Goal: Find specific page/section: Find specific page/section

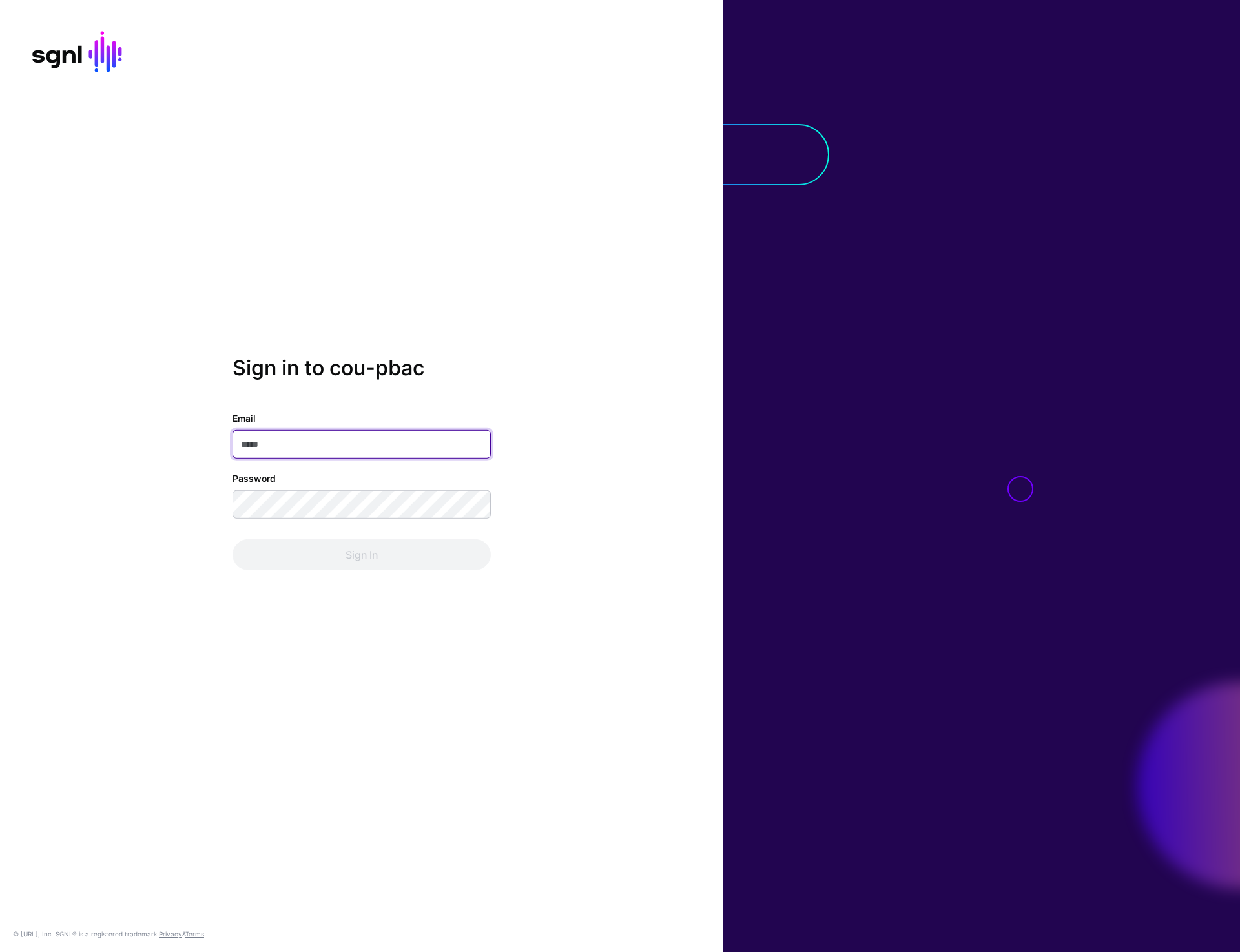
type input "**********"
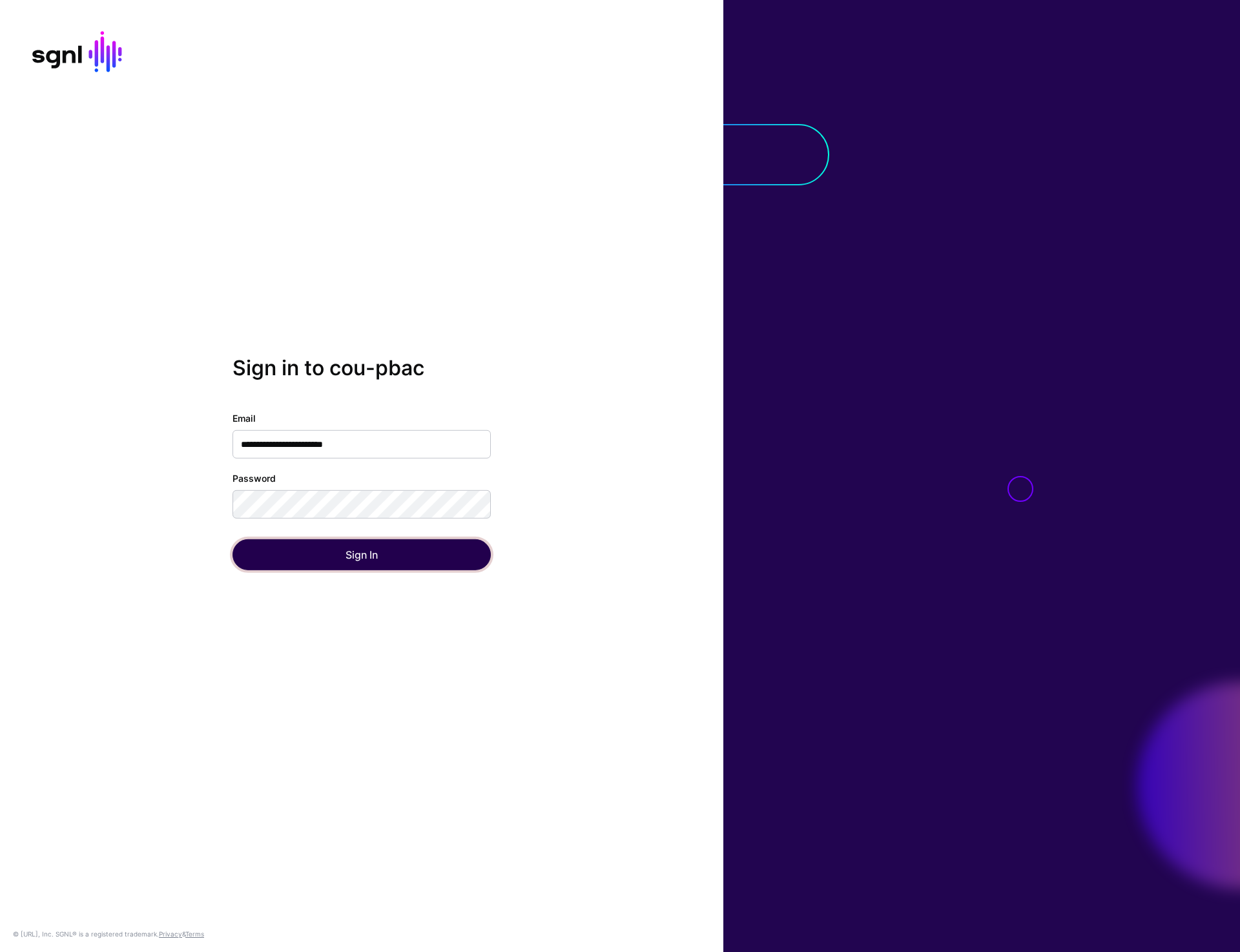
click at [357, 561] on button "Sign In" at bounding box center [361, 555] width 259 height 31
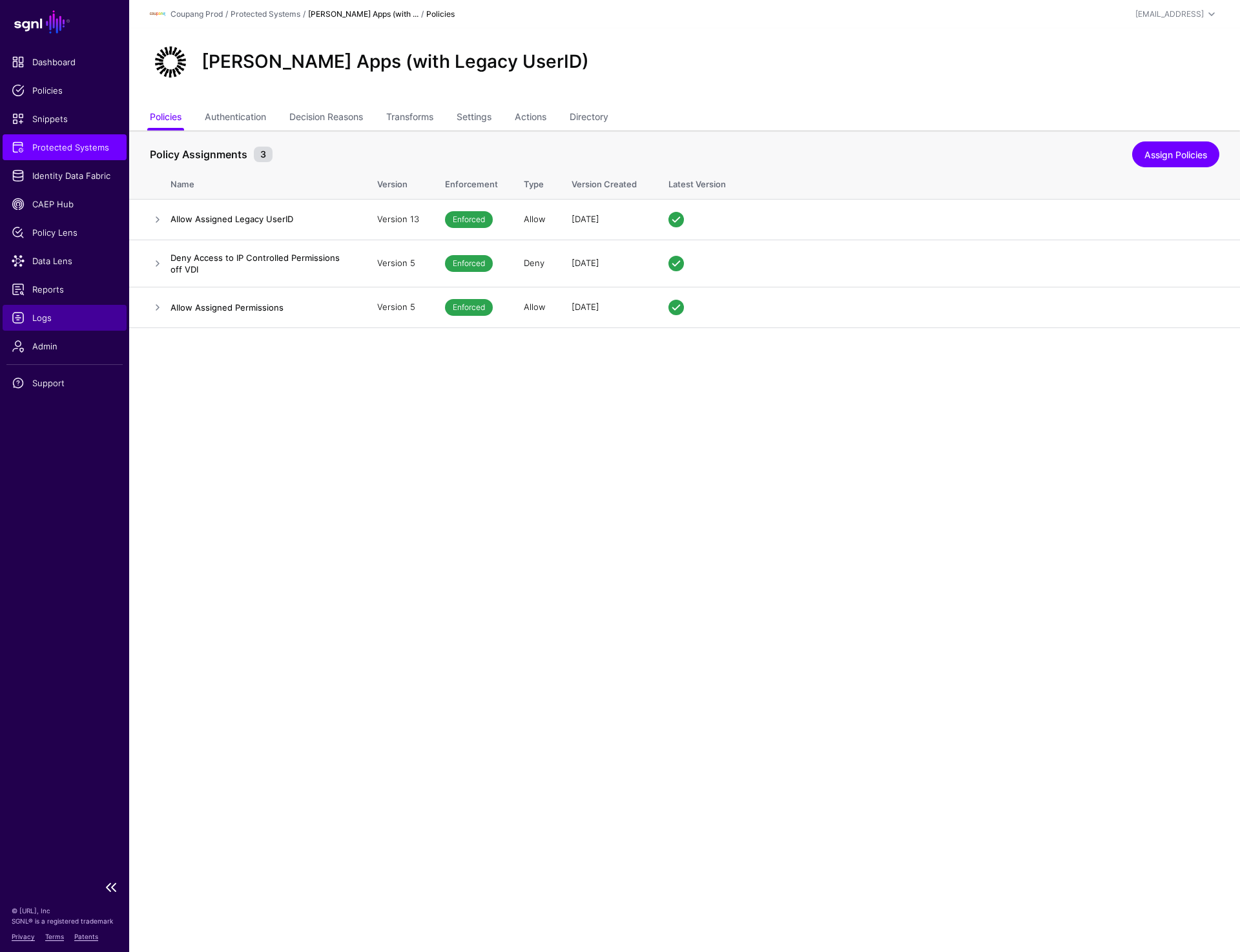
click at [53, 321] on span "Logs" at bounding box center [64, 317] width 106 height 13
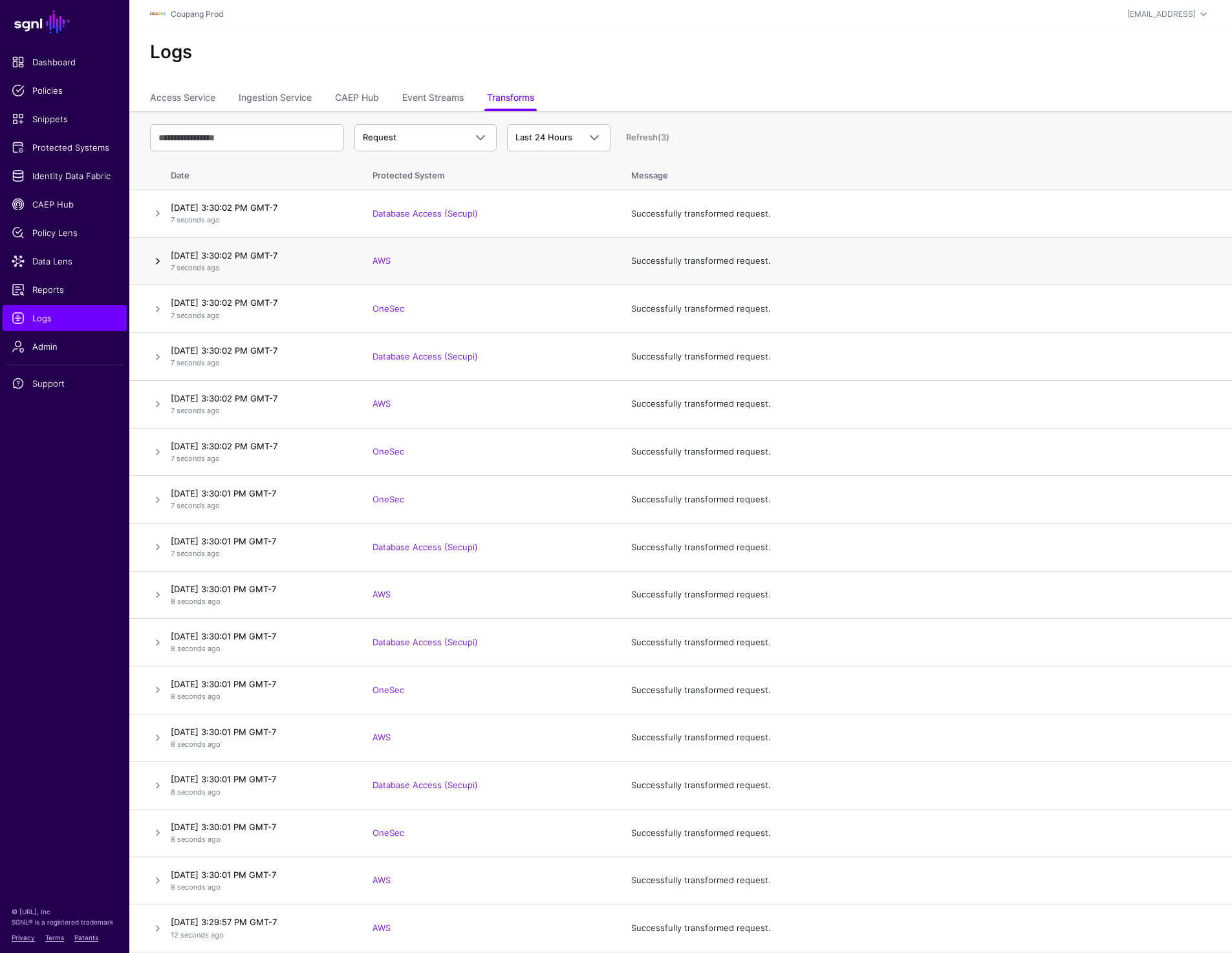
click at [153, 266] on link at bounding box center [158, 261] width 16 height 16
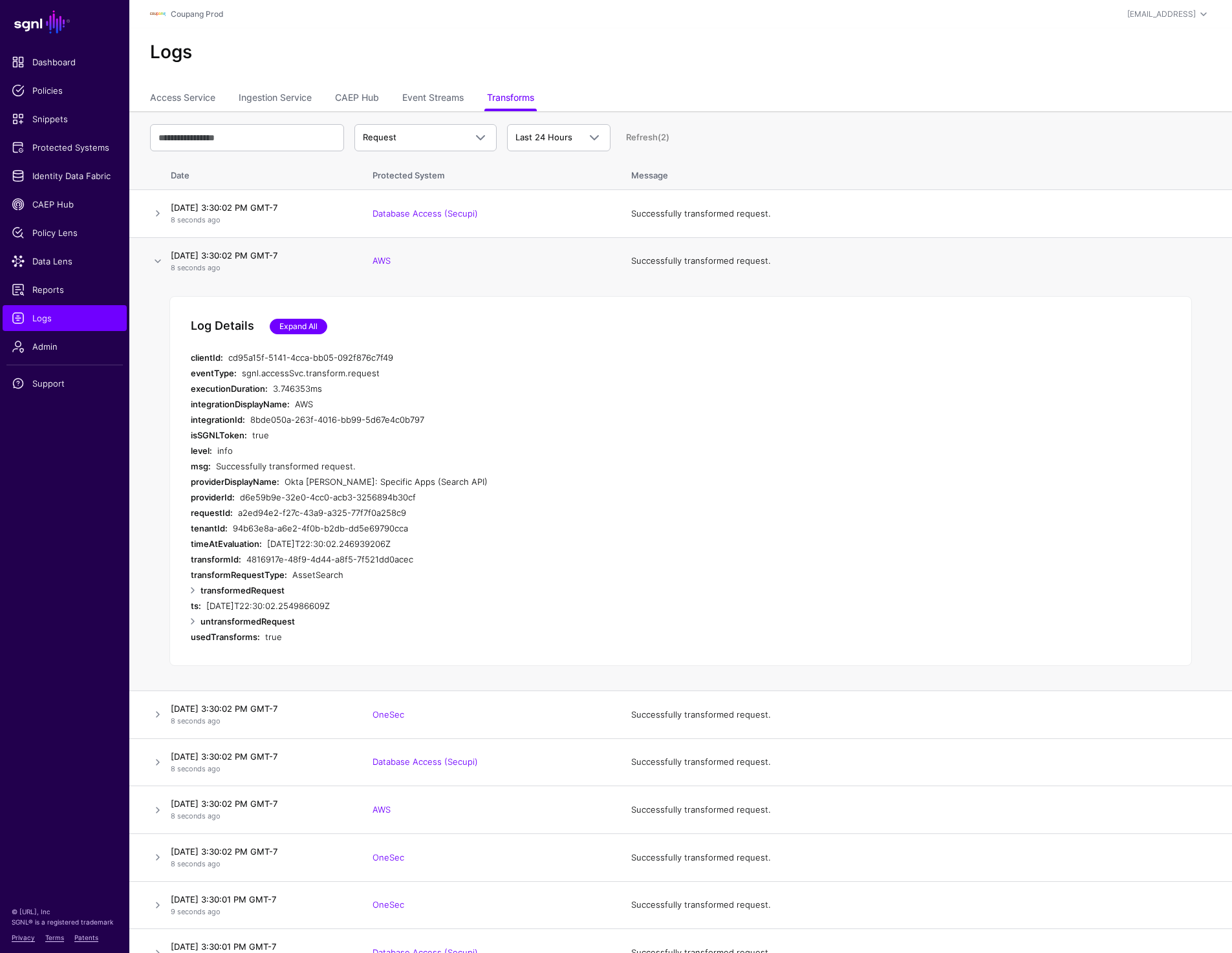
click at [312, 330] on link "Expand All" at bounding box center [298, 326] width 57 height 16
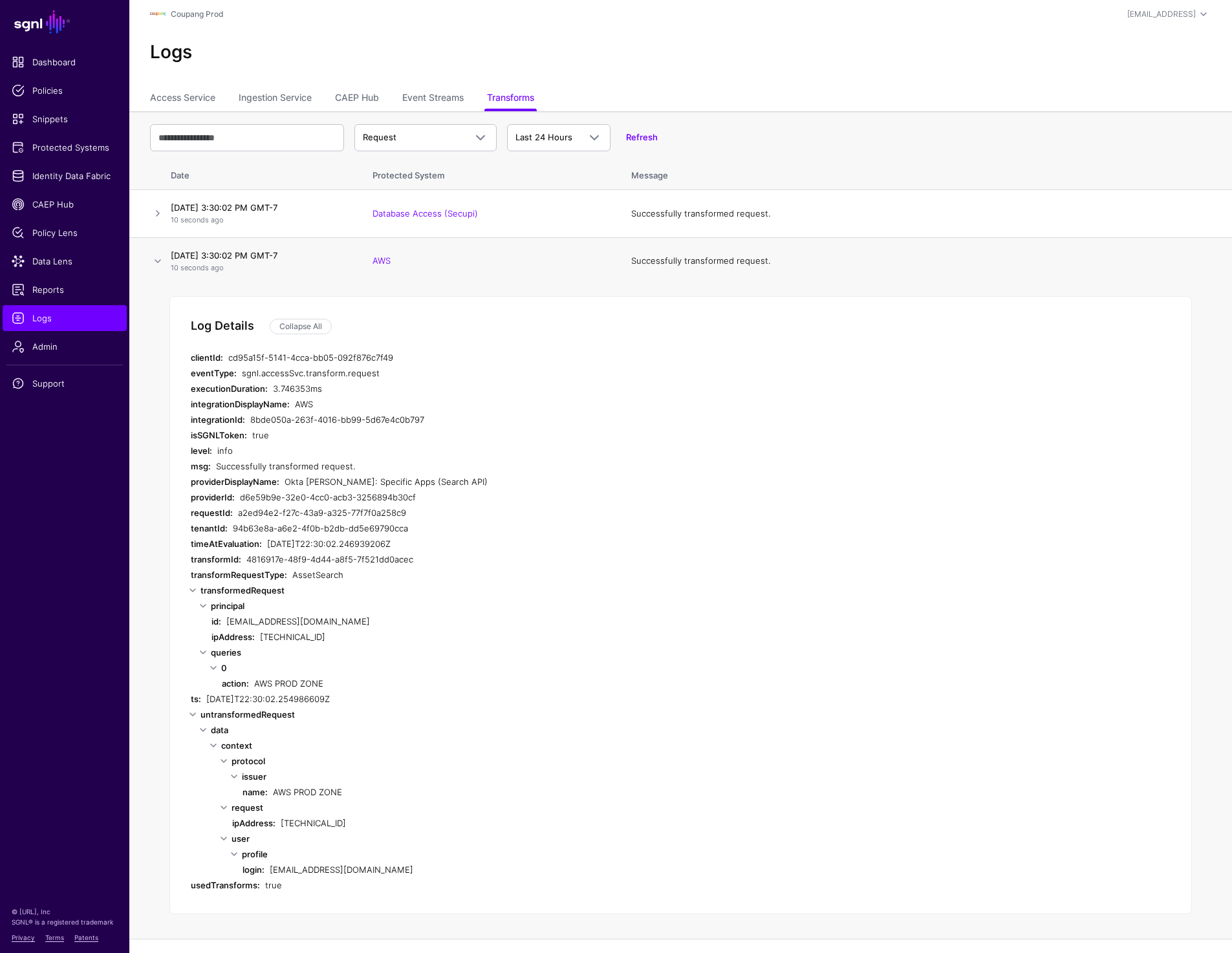
click at [153, 252] on td at bounding box center [148, 261] width 36 height 47
click at [154, 266] on link at bounding box center [158, 261] width 16 height 16
